Goal: Information Seeking & Learning: Obtain resource

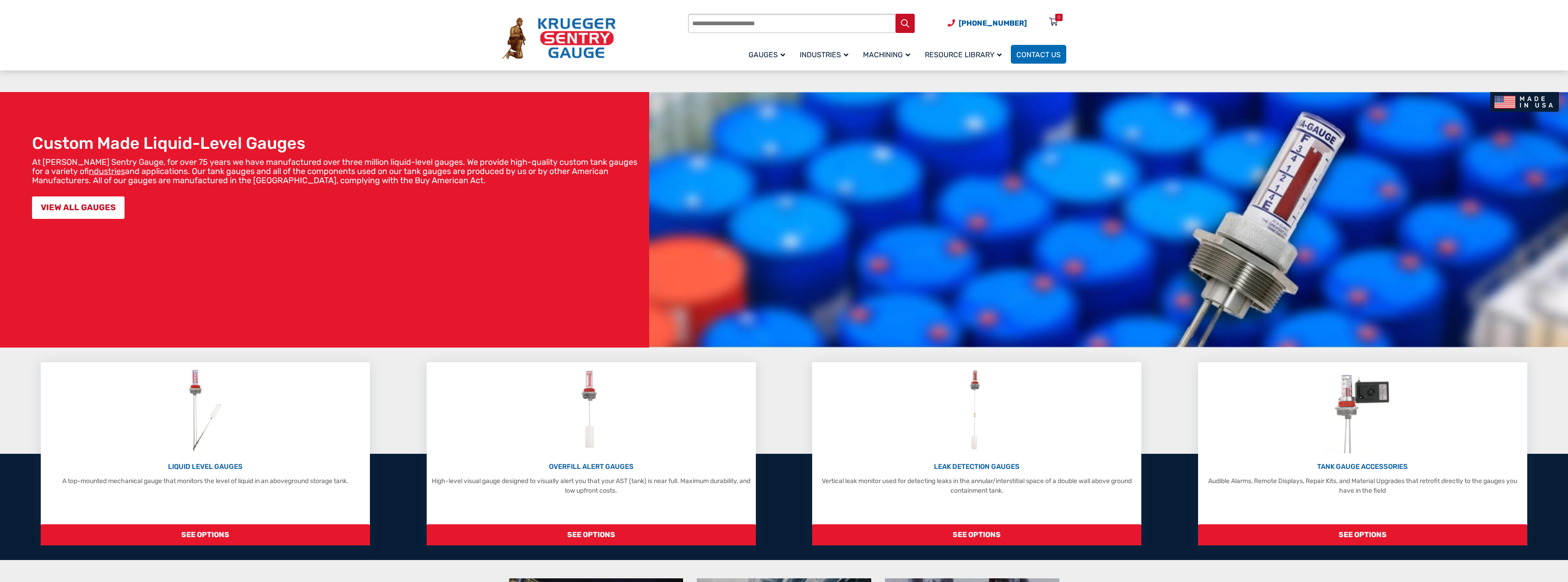
scroll to position [122, 0]
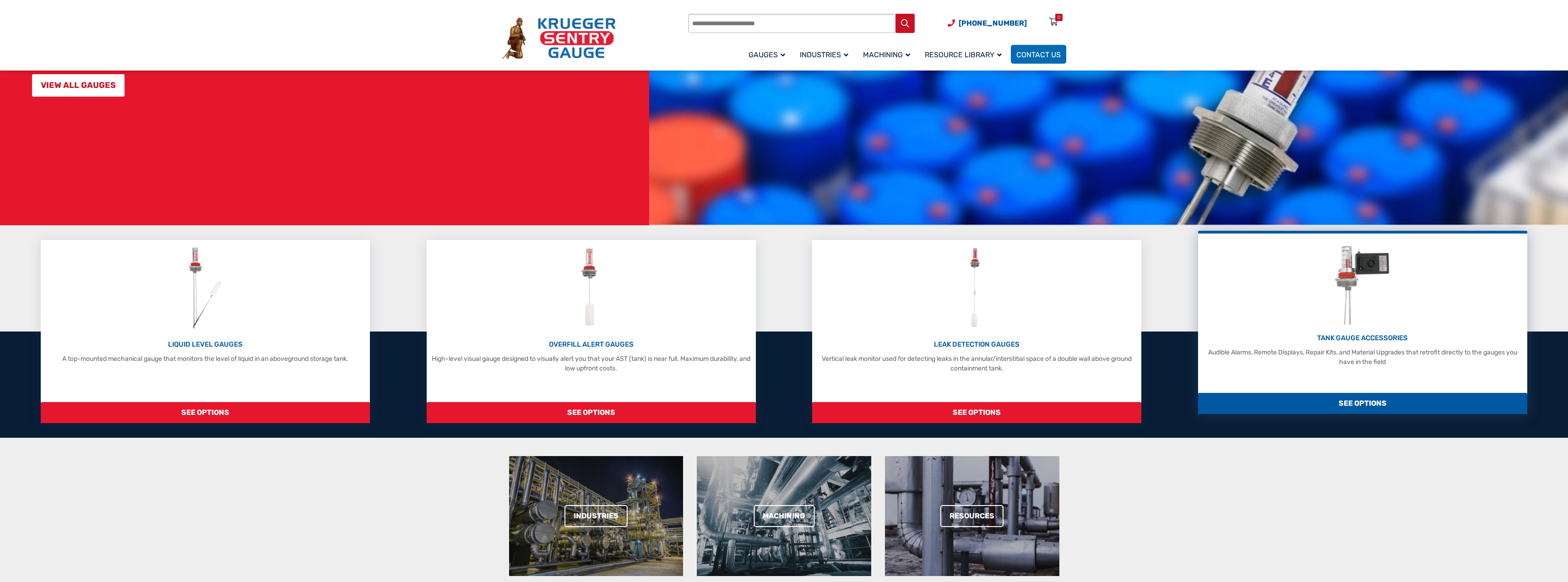
click at [1312, 385] on div "TANK GAUGE ACCESSORIES Audible Alarms, Remote Displays, Repair Kits, and Materi…" at bounding box center [1362, 322] width 329 height 183
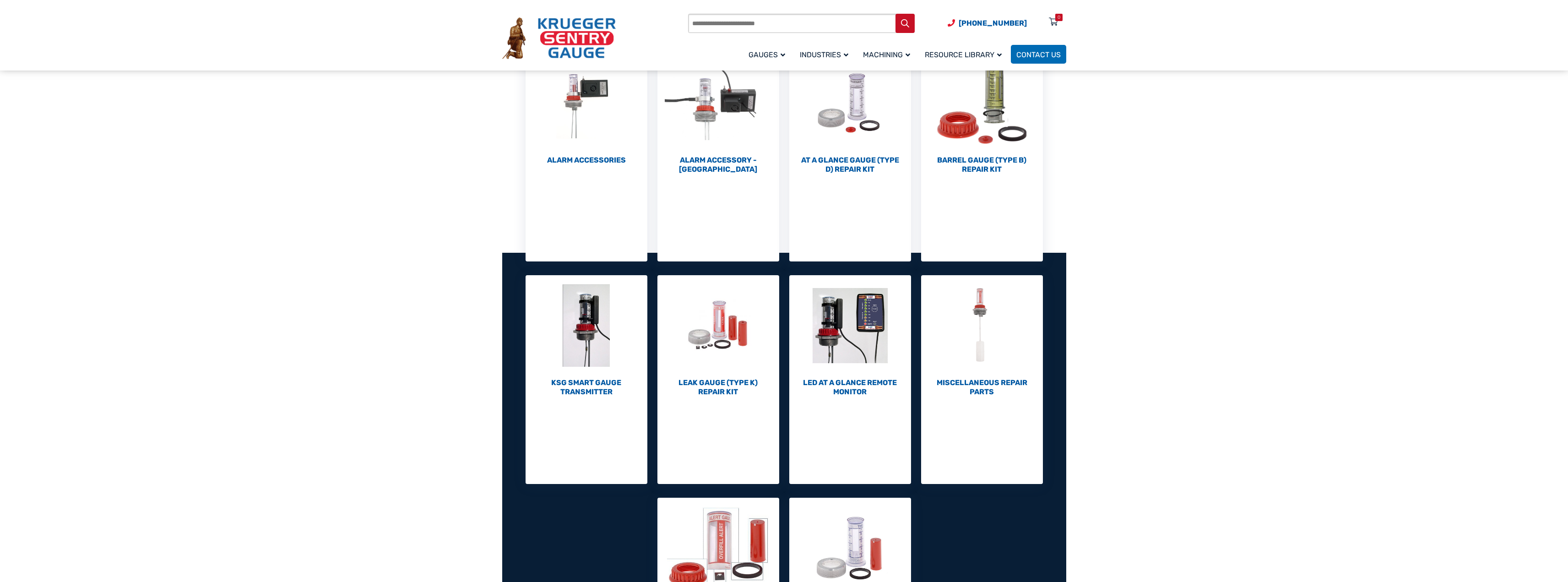
scroll to position [122, 0]
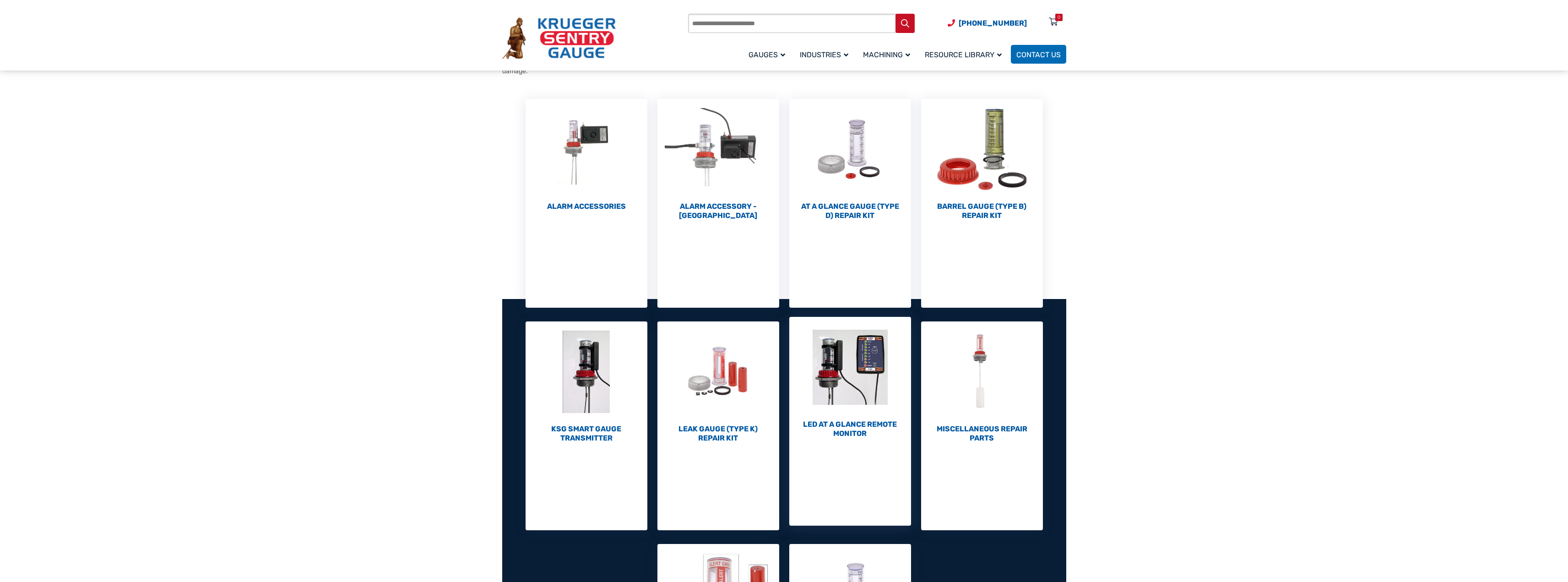
click at [837, 385] on img "Visit product category LED At A Glance Remote Monitor" at bounding box center [850, 366] width 122 height 100
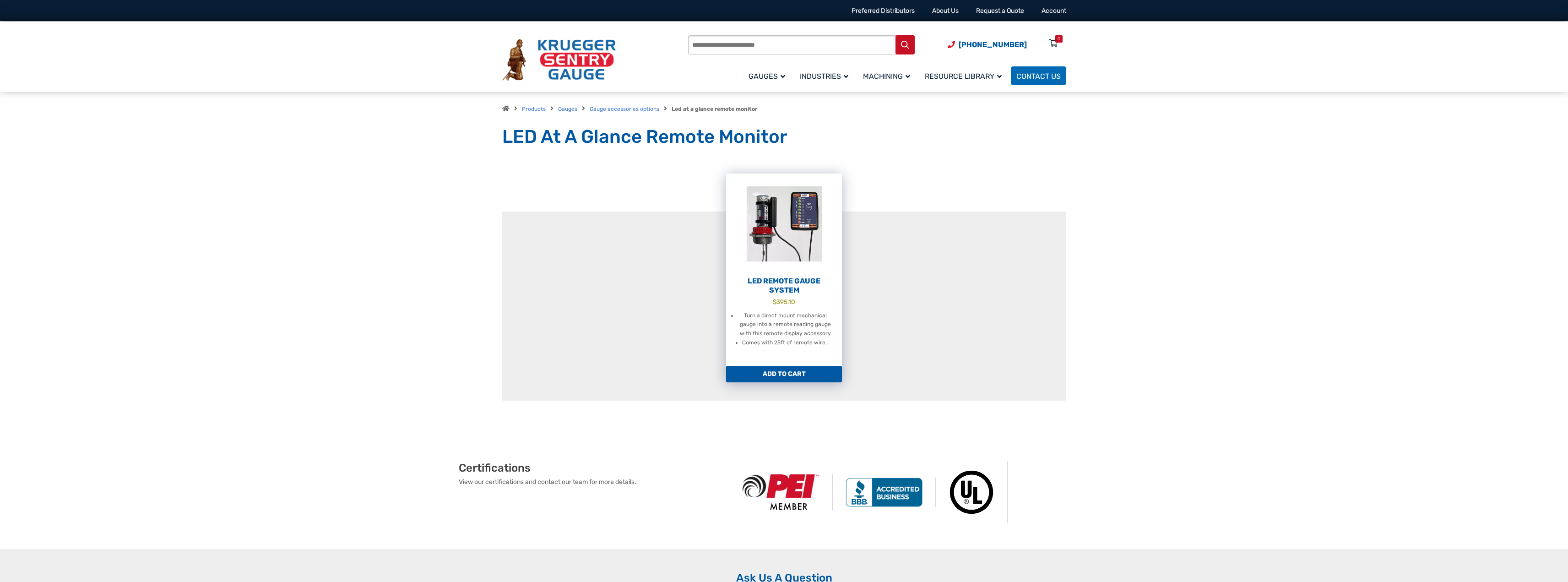
click at [786, 207] on img at bounding box center [784, 223] width 116 height 100
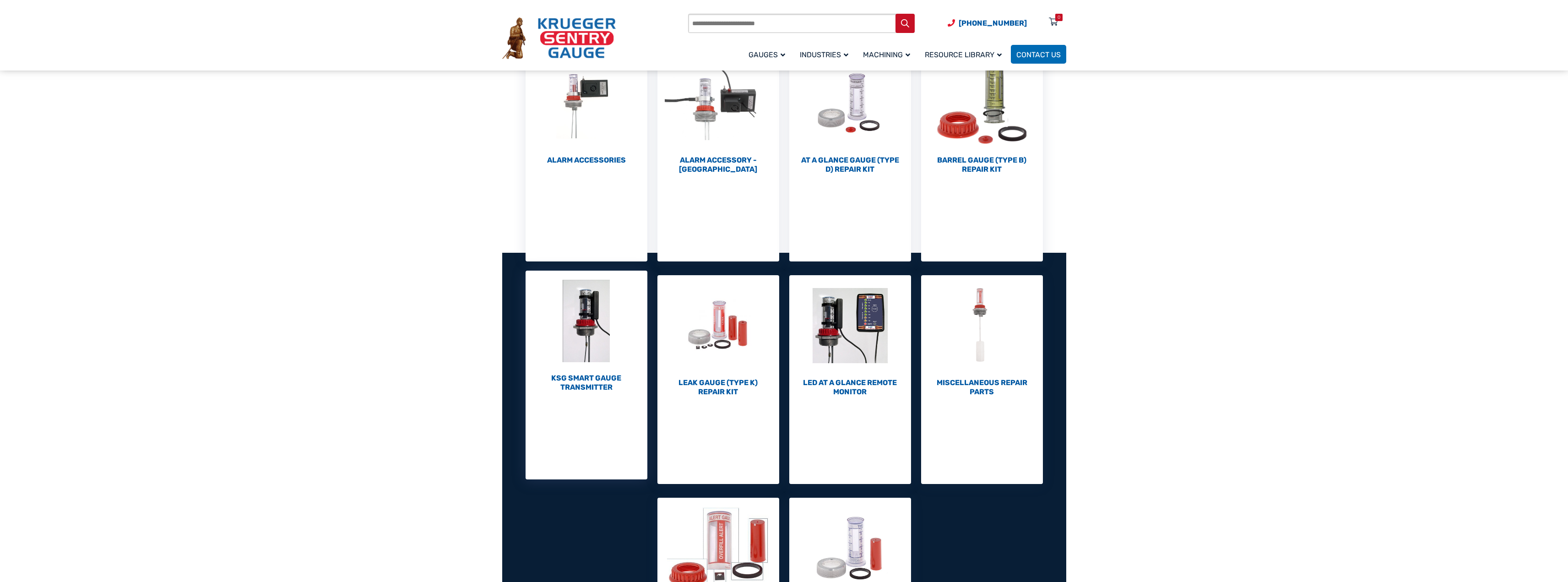
scroll to position [122, 0]
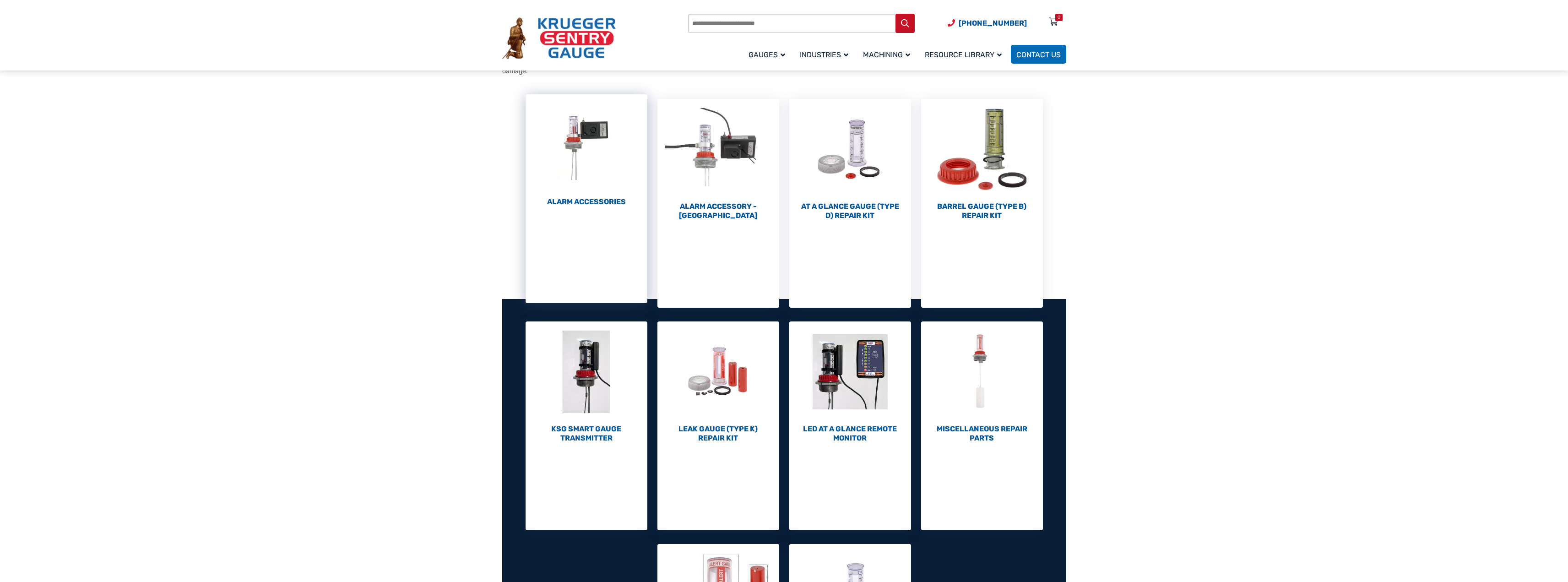
click at [584, 160] on img "Visit product category Alarm Accessories" at bounding box center [586, 144] width 122 height 100
click at [601, 396] on img "Visit product category KSG Smart Gauge Transmitter" at bounding box center [586, 366] width 122 height 100
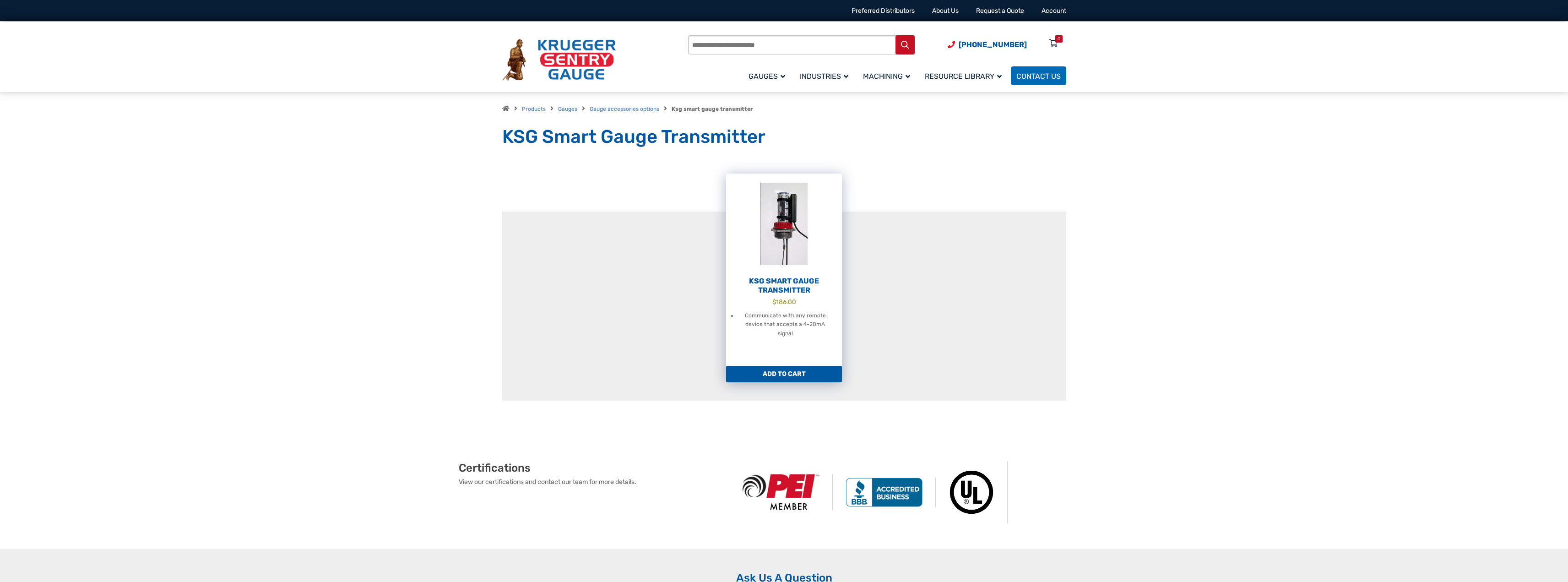
click at [785, 254] on img at bounding box center [784, 223] width 116 height 100
click at [796, 275] on link "KSG Smart Gauge Transmitter $ 186.00 Communicate with any remote device that ac…" at bounding box center [784, 270] width 116 height 192
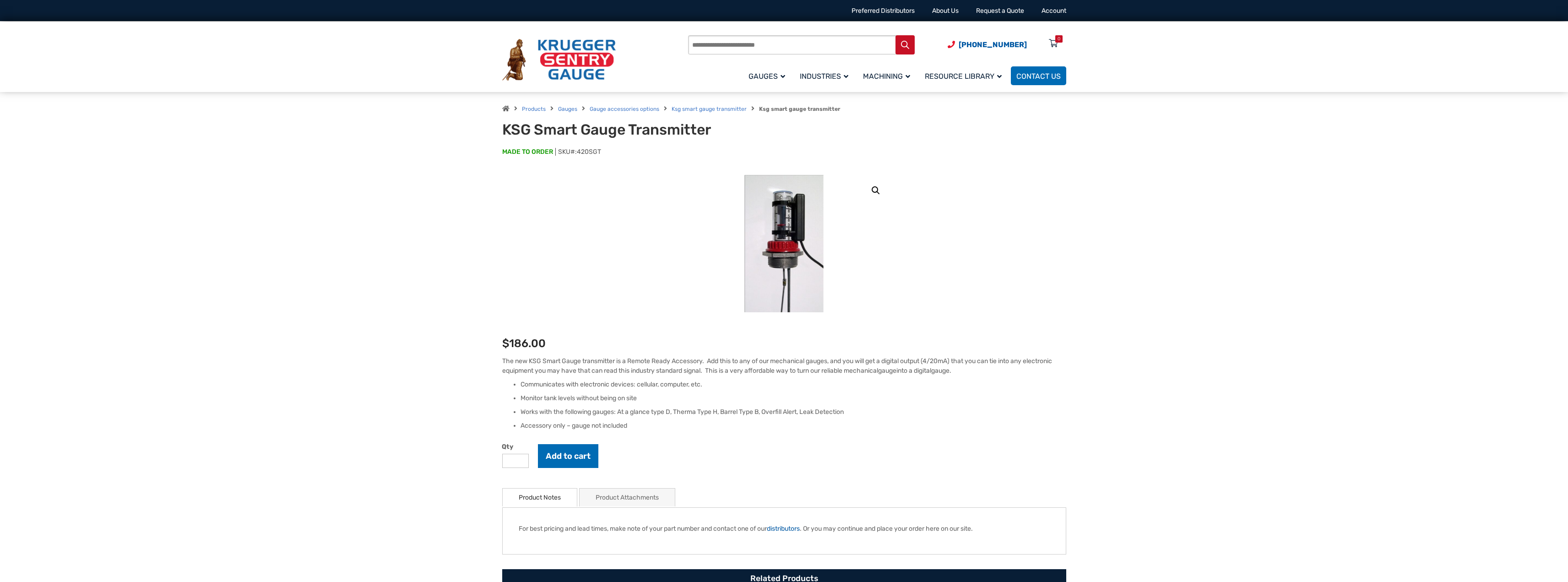
click at [624, 505] on link "Product Attachments" at bounding box center [628, 497] width 63 height 18
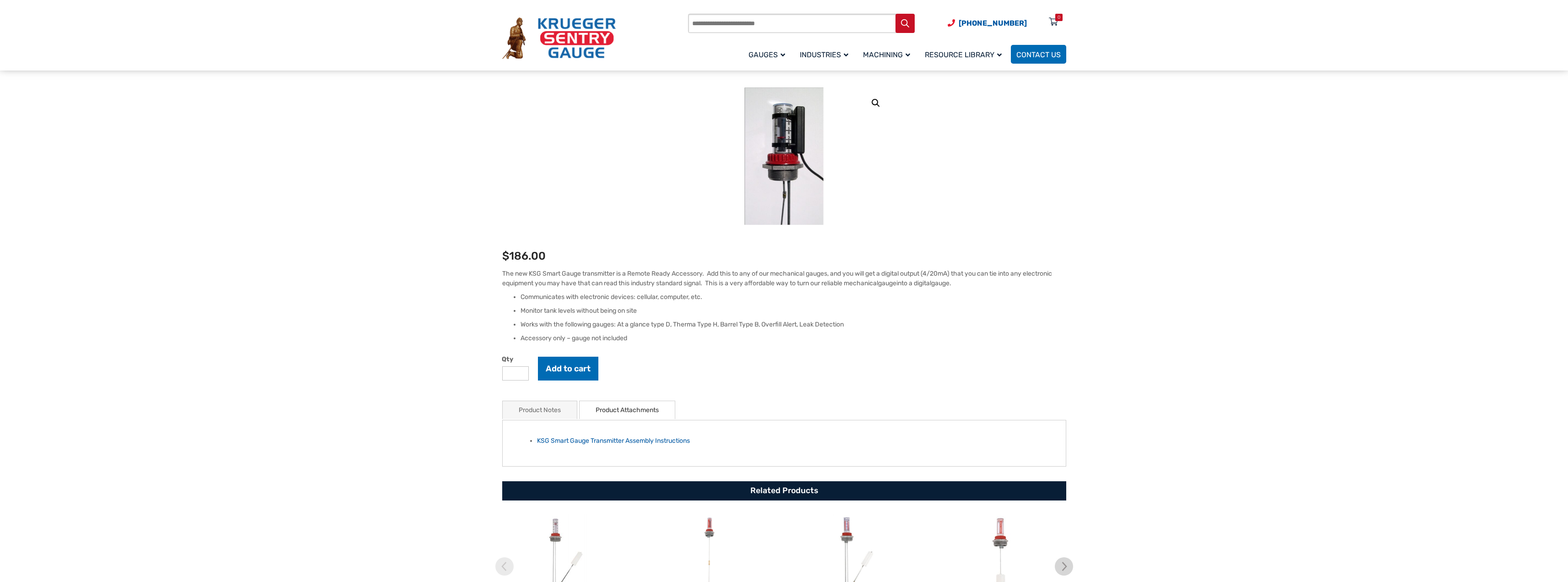
scroll to position [122, 0]
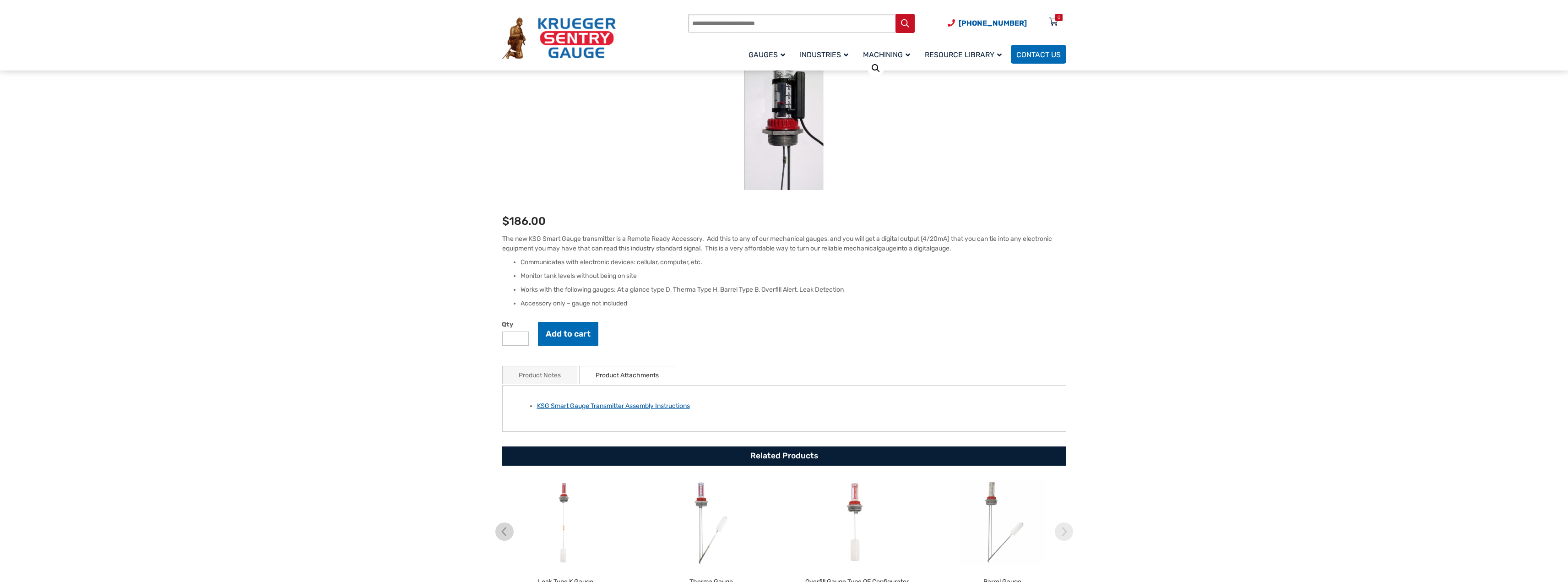
click at [625, 407] on link "KSG Smart Gauge Transmitter Assembly Instructions" at bounding box center [613, 405] width 153 height 8
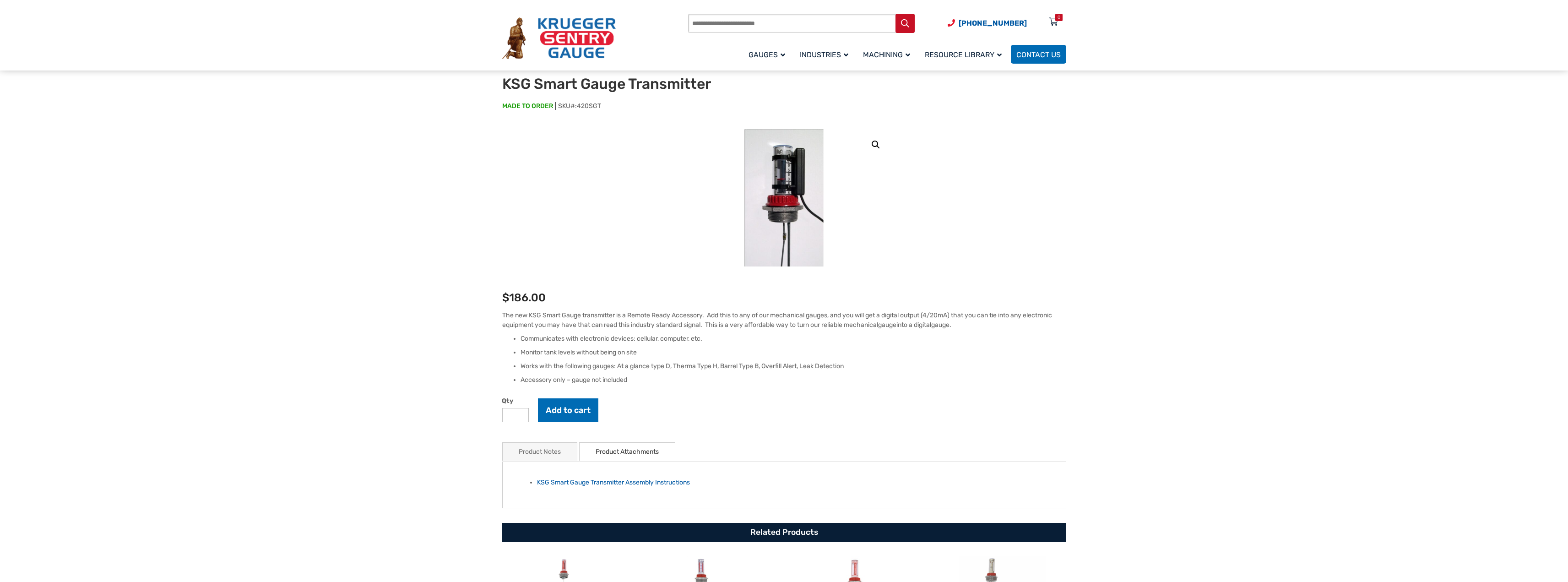
scroll to position [0, 0]
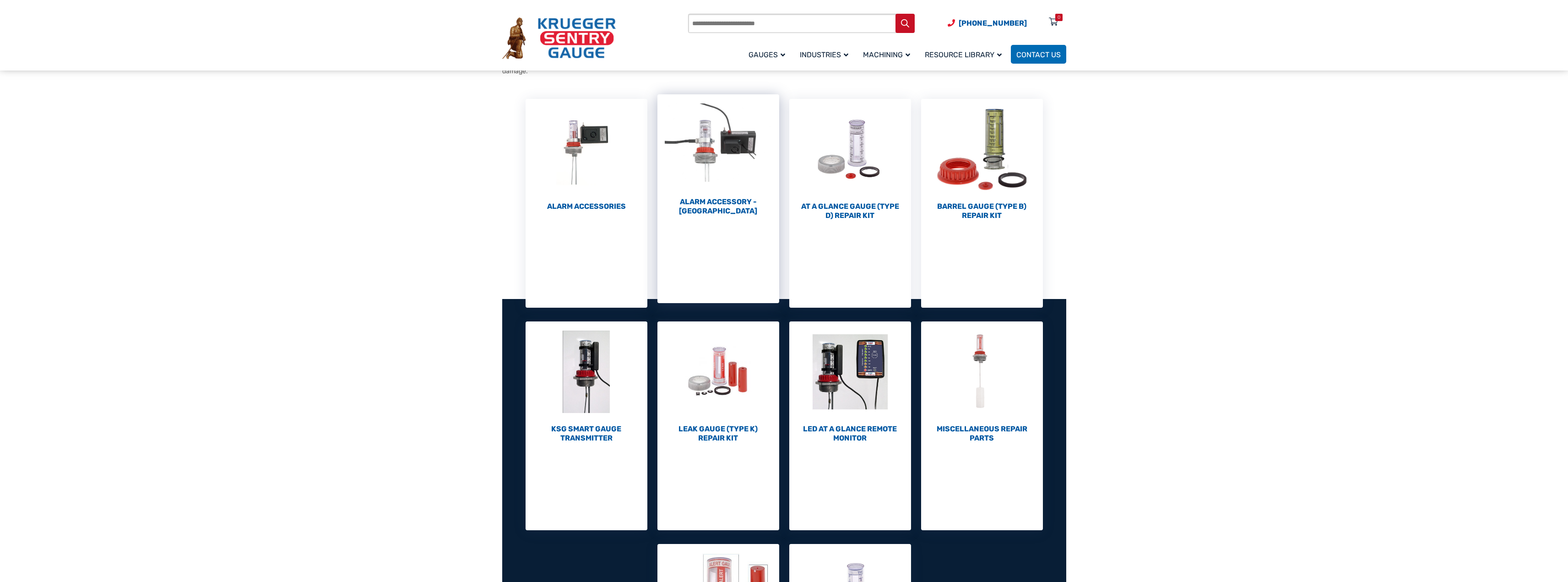
click at [743, 152] on img "Visit product category Alarm Accessory - DC" at bounding box center [718, 144] width 122 height 100
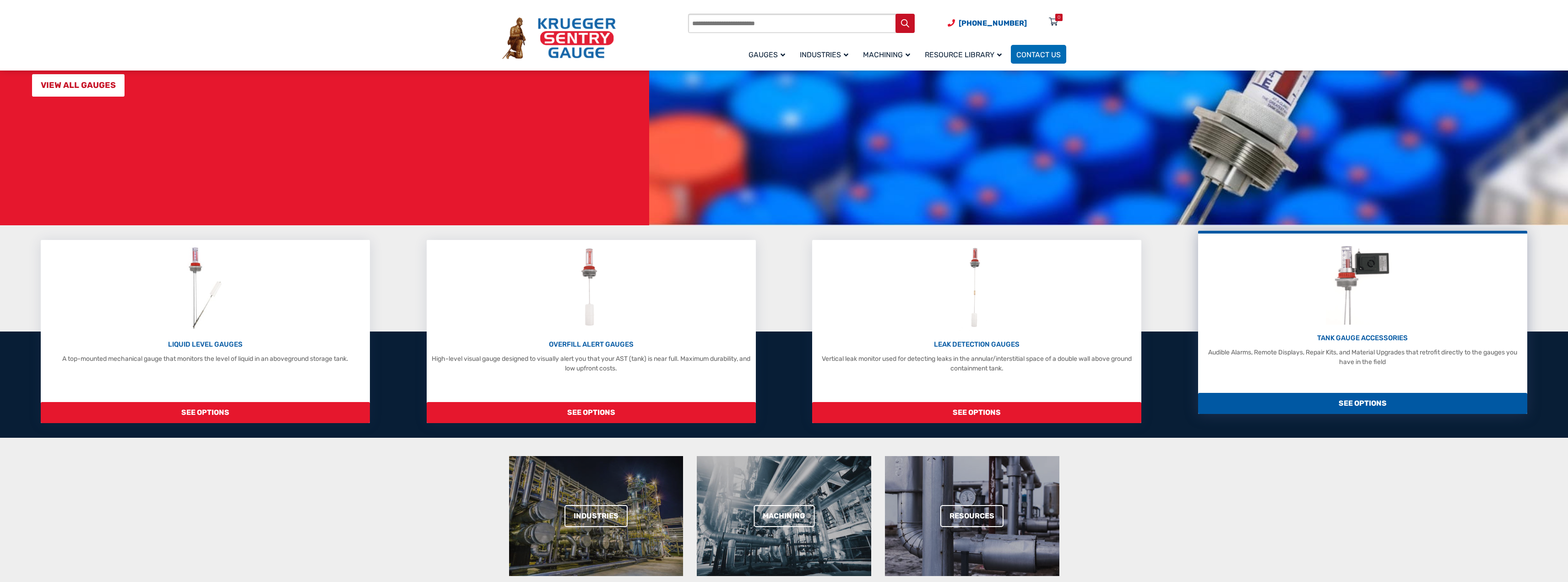
click at [1356, 276] on img at bounding box center [1362, 281] width 74 height 87
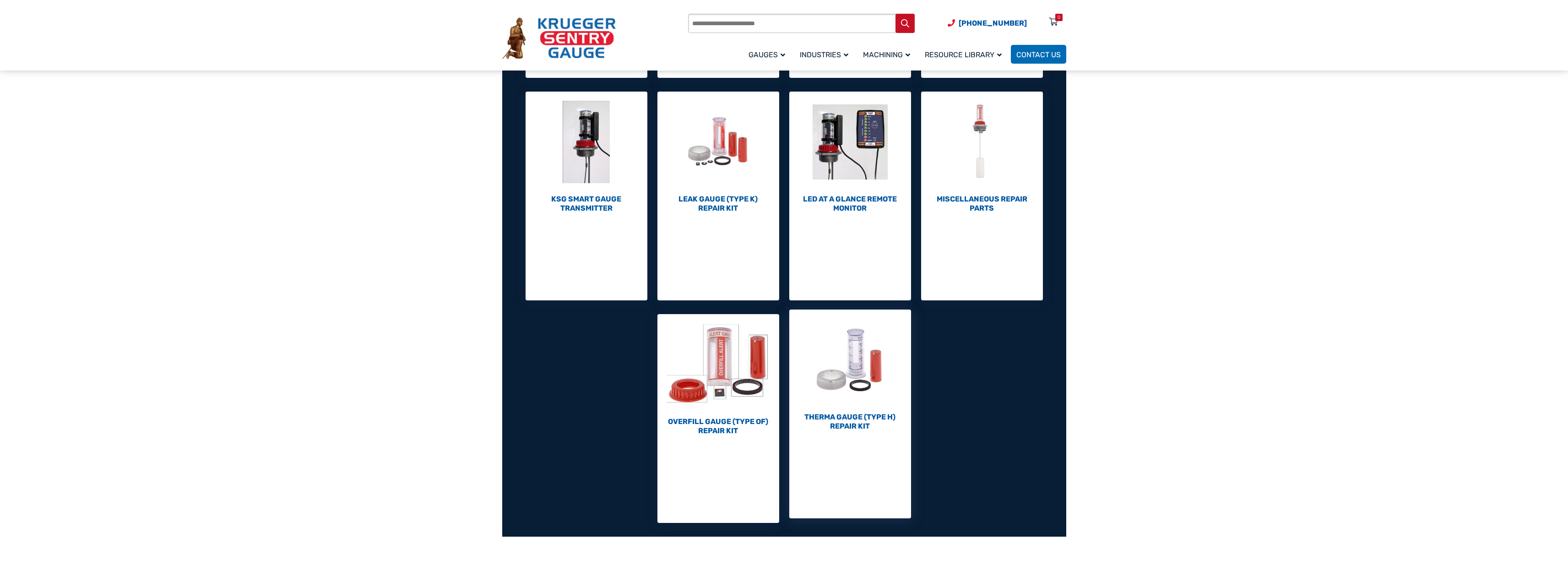
scroll to position [366, 0]
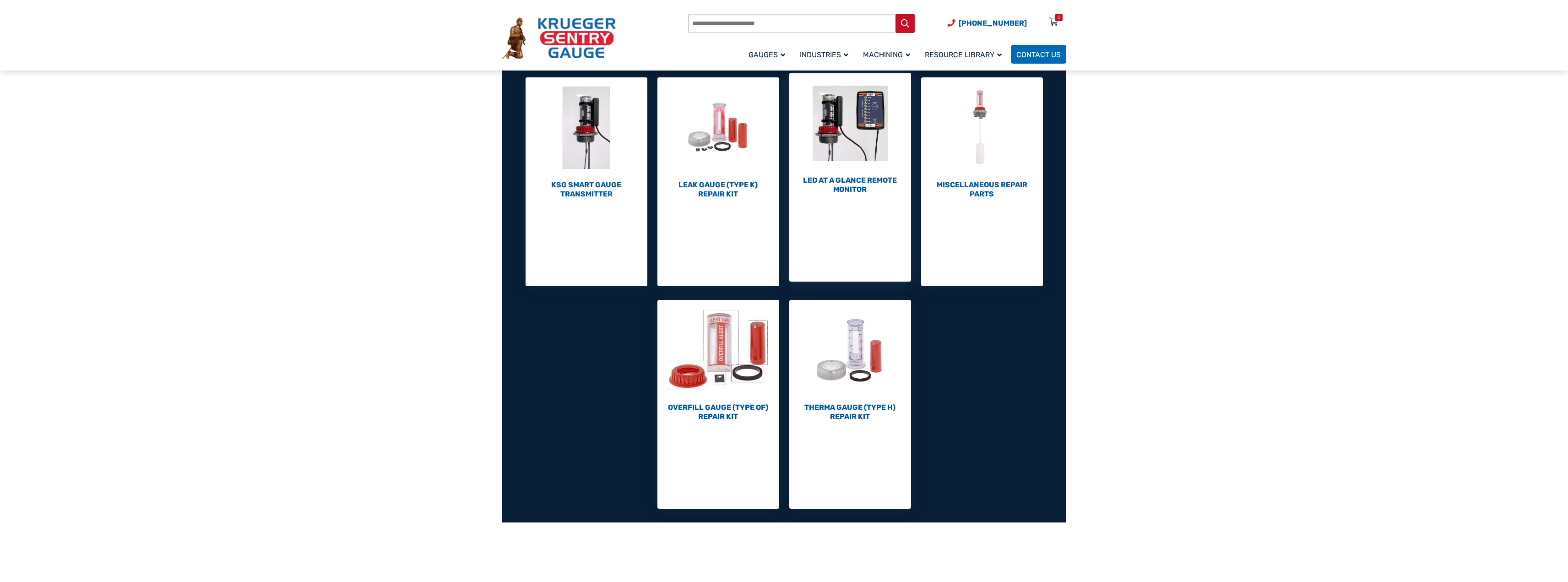
click at [849, 145] on img "Visit product category LED At A Glance Remote Monitor" at bounding box center [850, 123] width 122 height 100
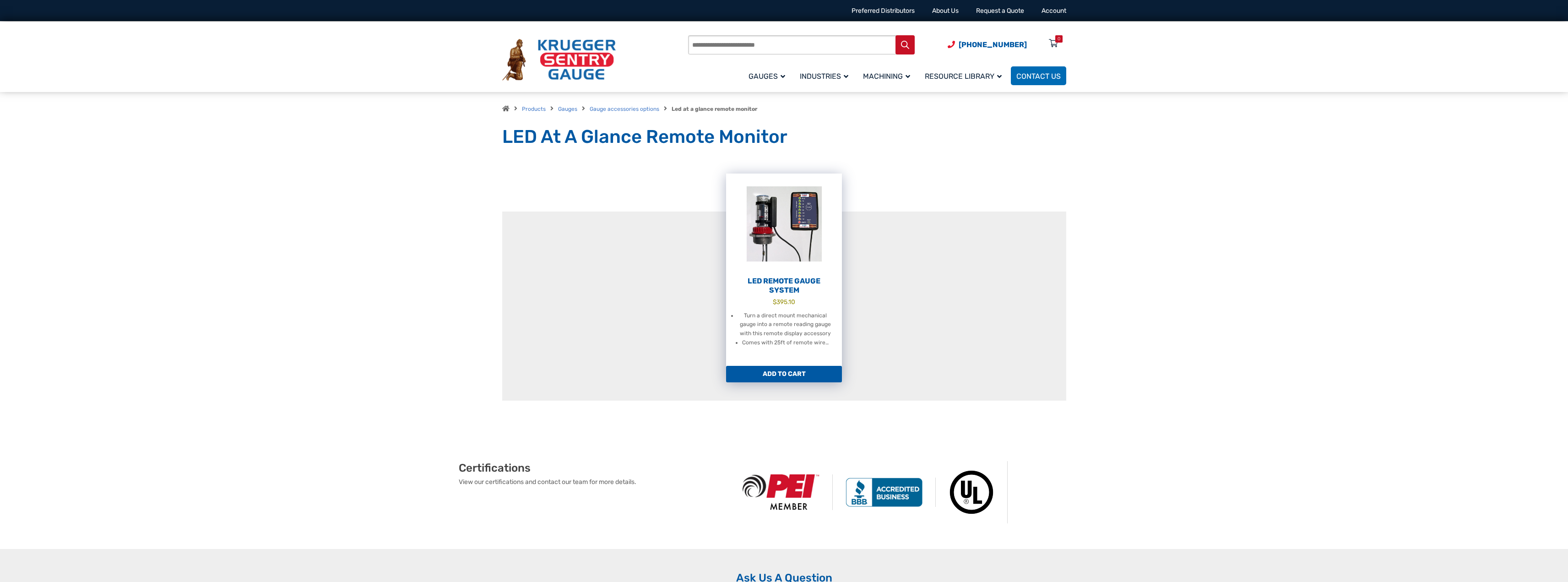
click at [794, 283] on h2 "LED Remote Gauge System" at bounding box center [784, 286] width 116 height 18
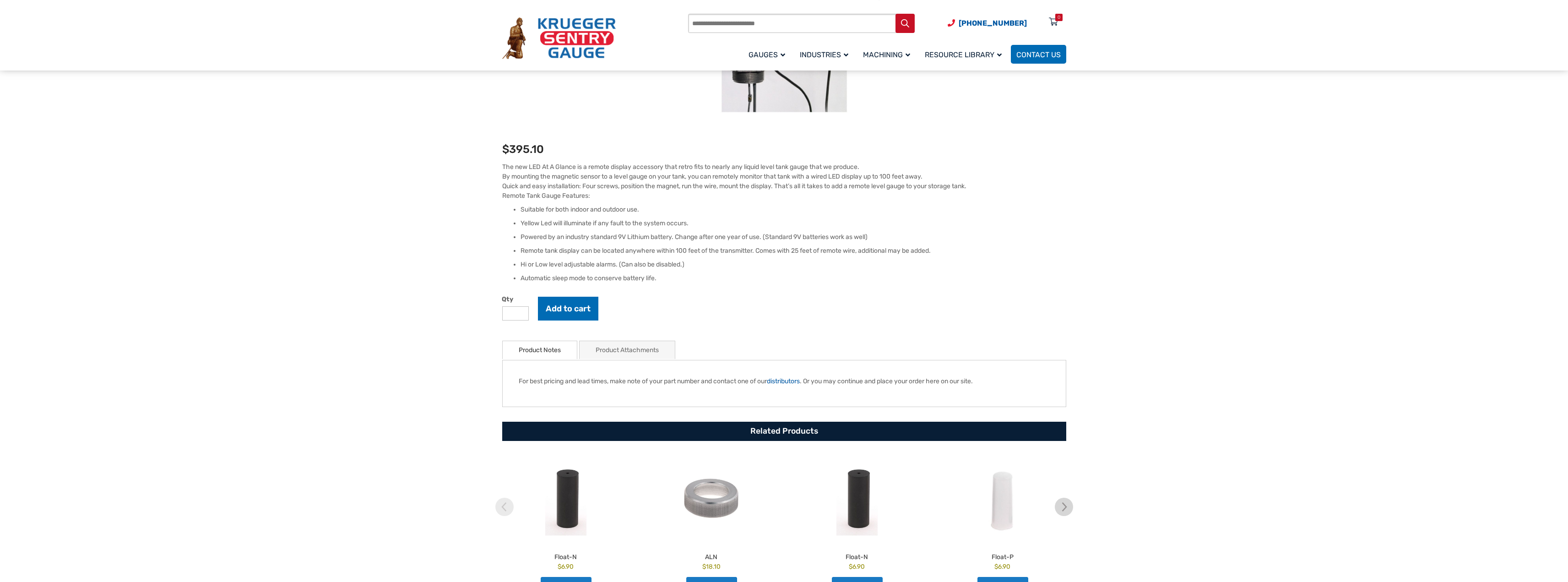
scroll to position [244, 0]
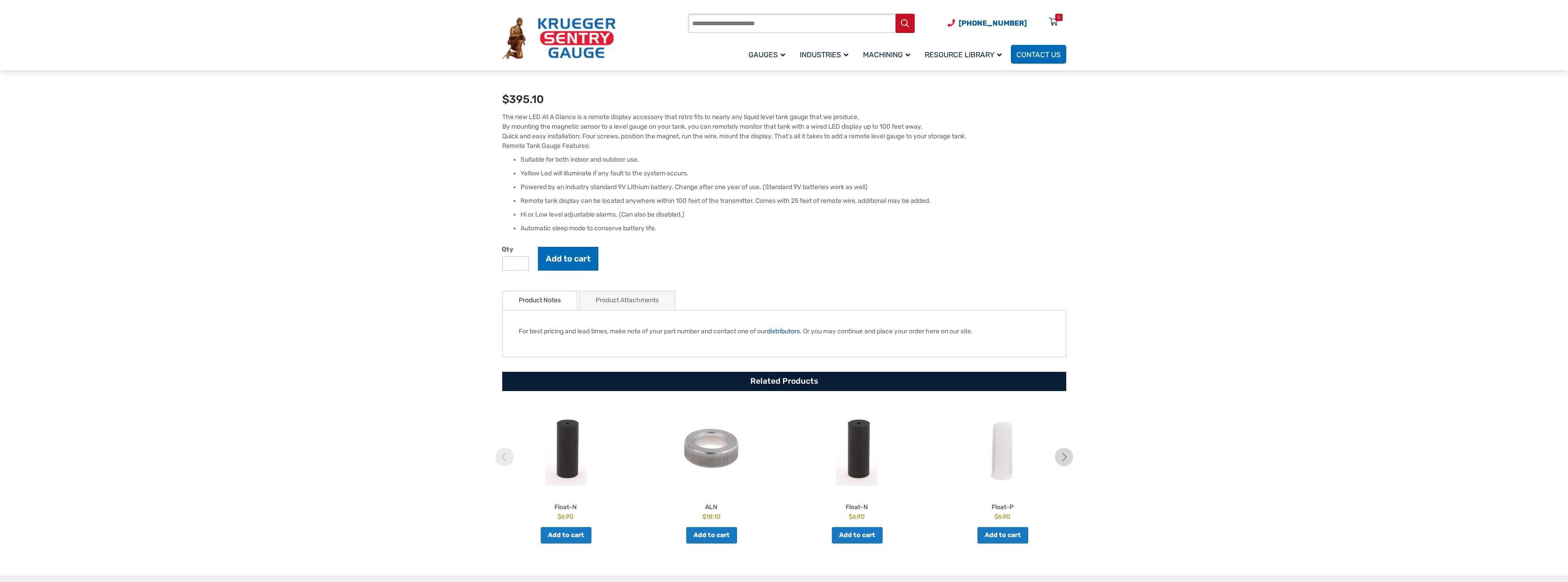
click at [621, 297] on link "Product Attachments" at bounding box center [628, 300] width 63 height 18
click at [550, 307] on link "Product Notes" at bounding box center [539, 300] width 42 height 18
click at [621, 301] on link "Product Attachments" at bounding box center [628, 300] width 63 height 18
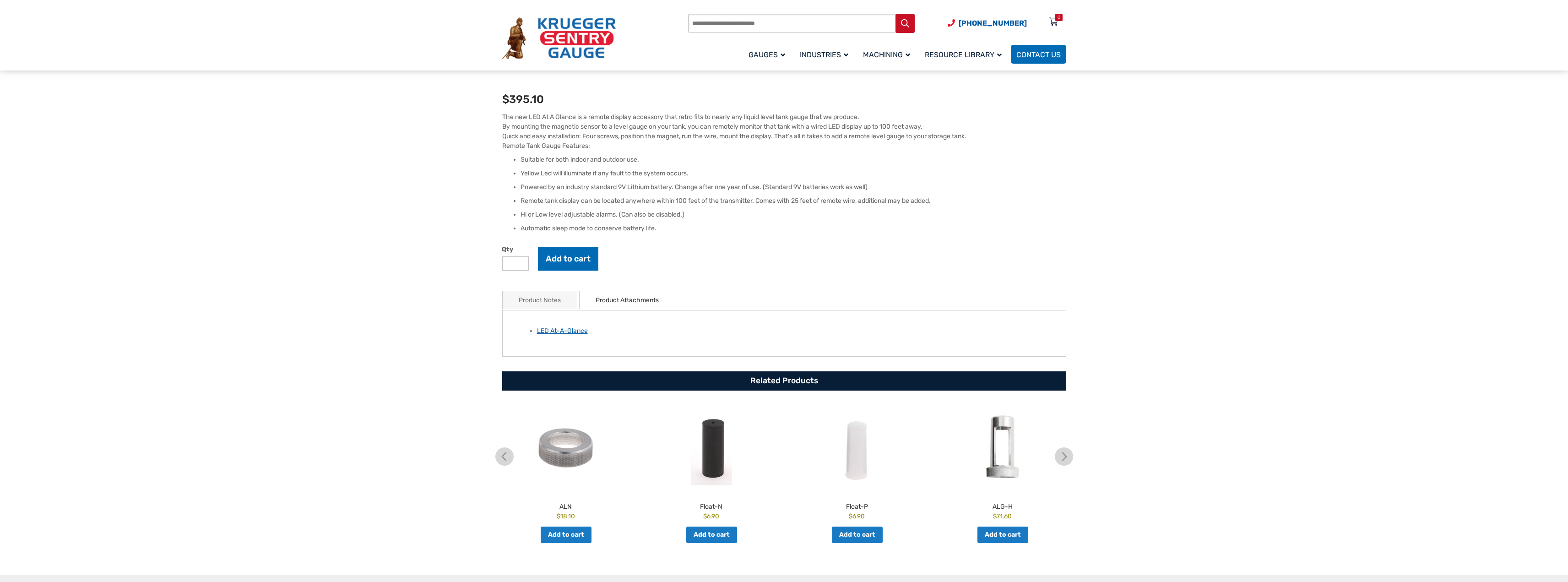
click at [577, 334] on link "LED At-A-Glance" at bounding box center [562, 331] width 51 height 8
